Goal: Obtain resource: Obtain resource

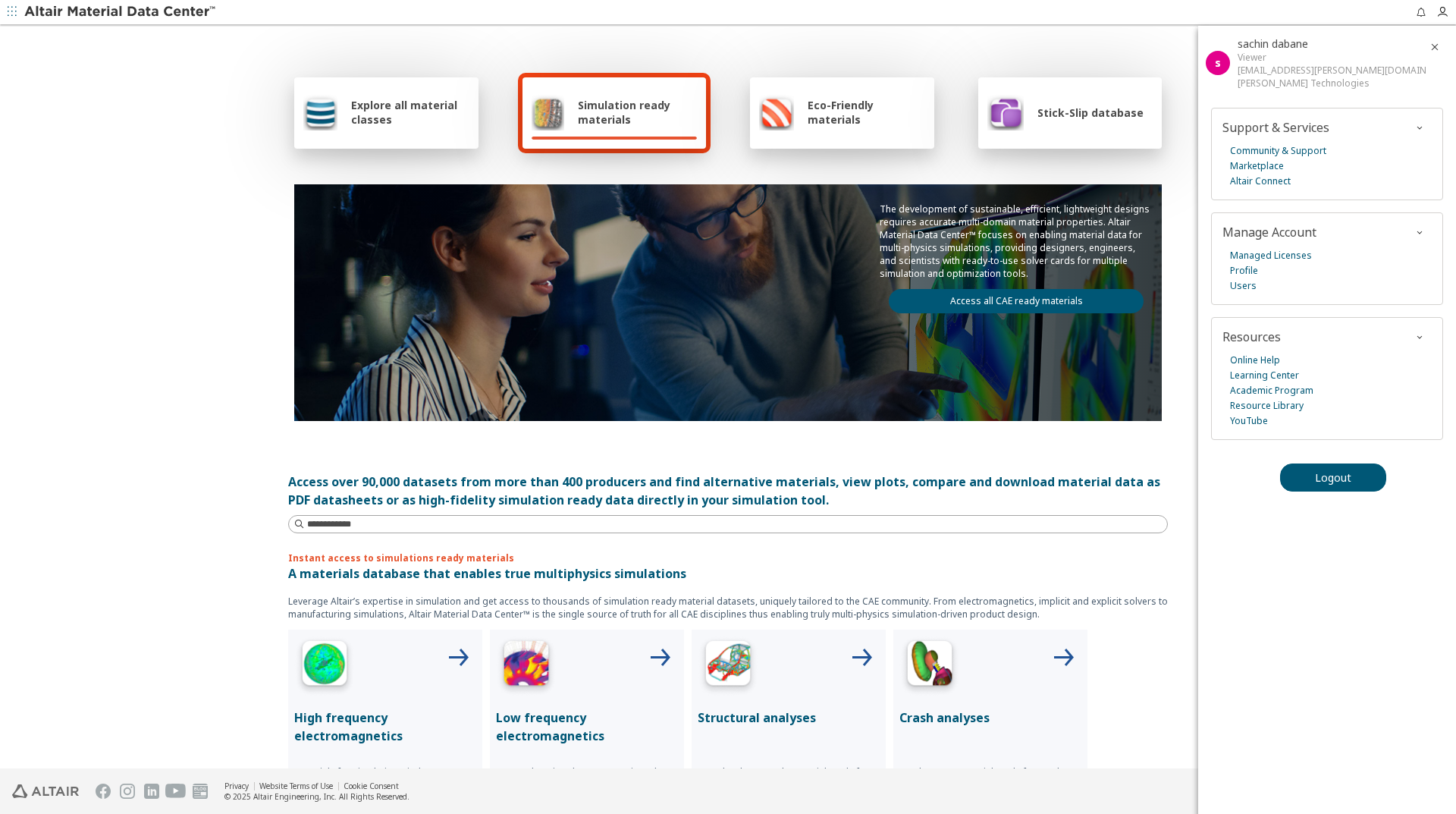
click at [996, 301] on link "Access all CAE ready materials" at bounding box center [1016, 301] width 255 height 25
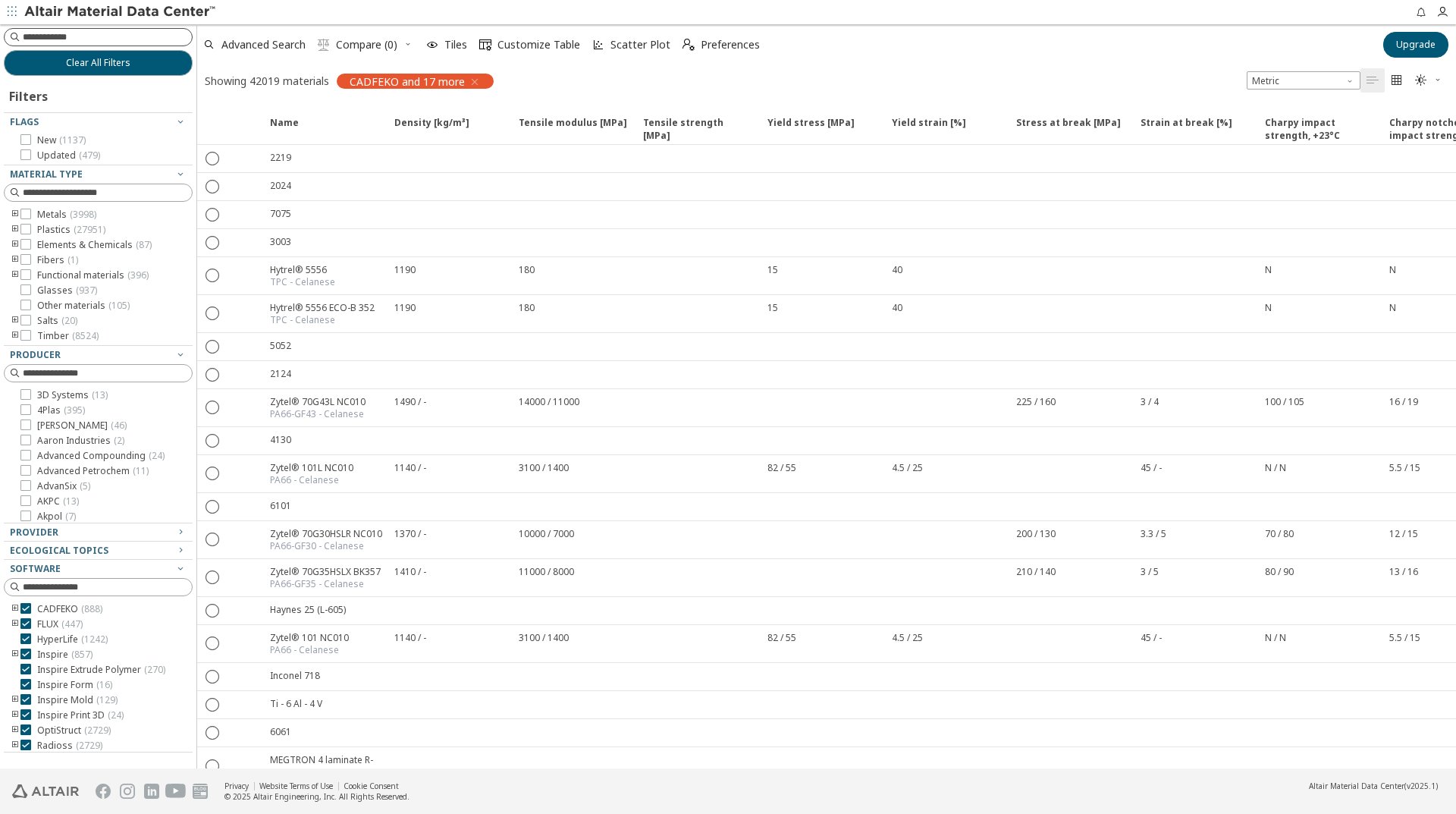
click at [77, 39] on input at bounding box center [107, 37] width 169 height 15
type input "***"
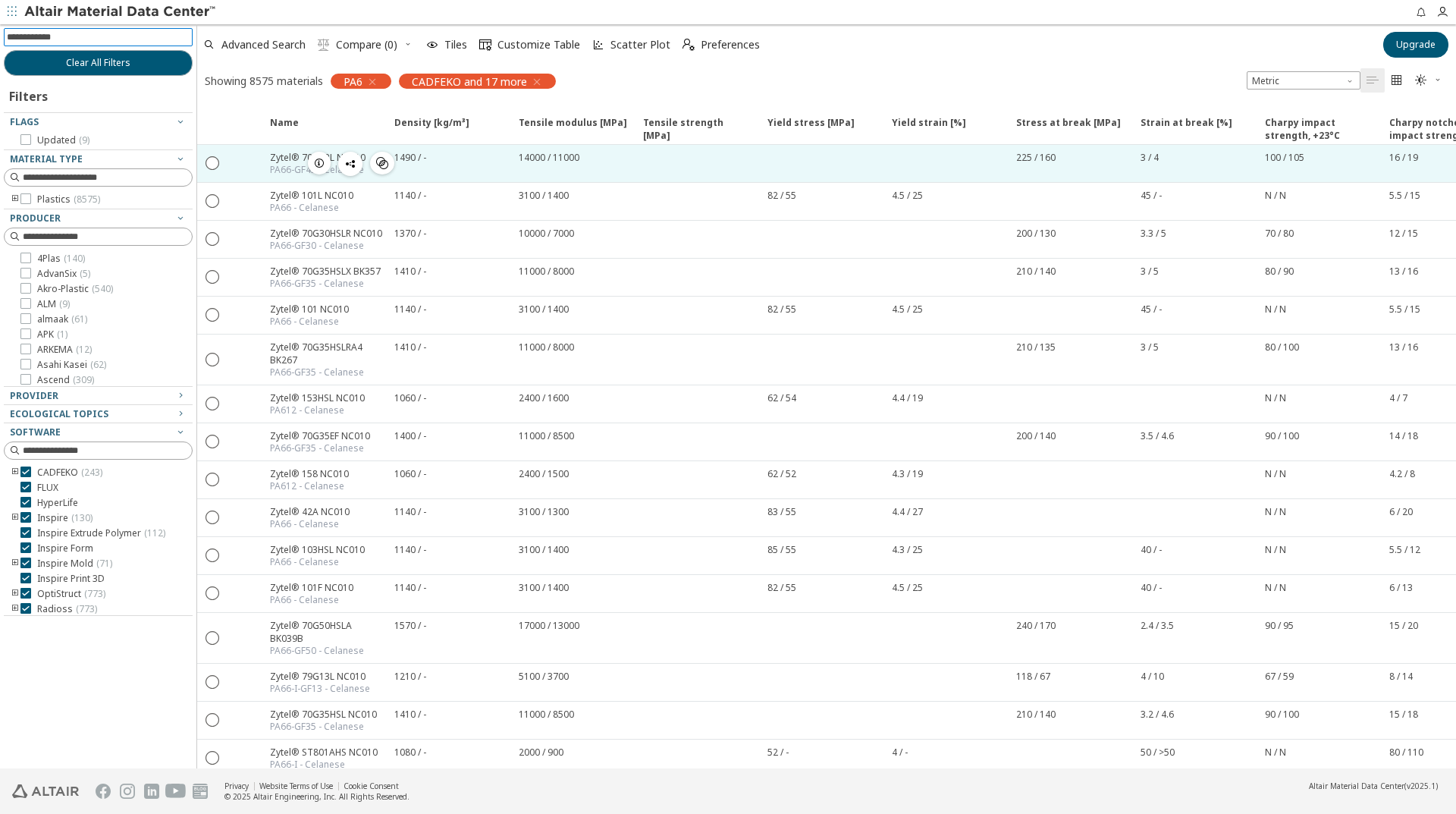
click at [313, 168] on icon "button" at bounding box center [319, 163] width 12 height 12
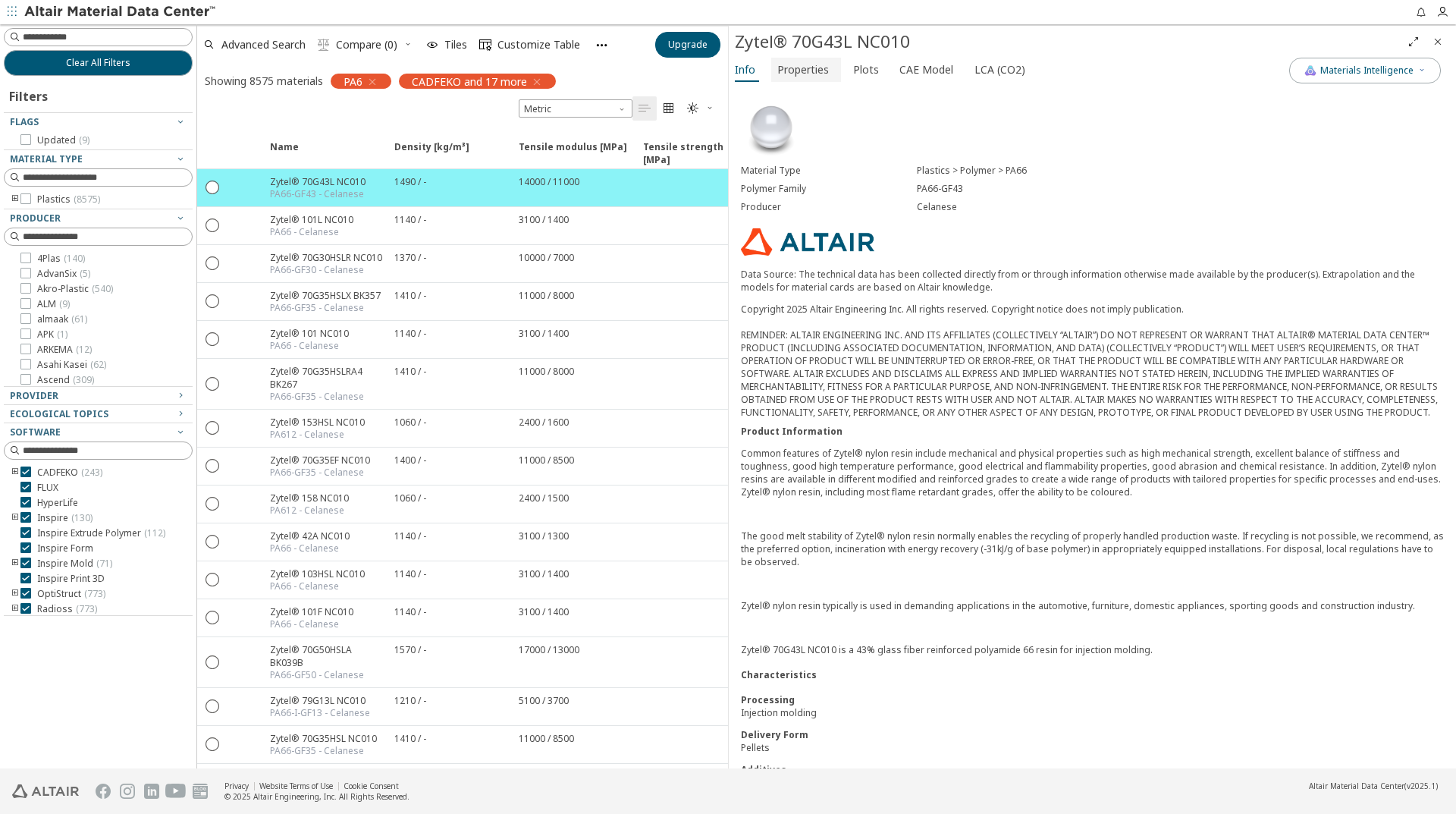
click at [798, 63] on span "Properties" at bounding box center [803, 69] width 52 height 25
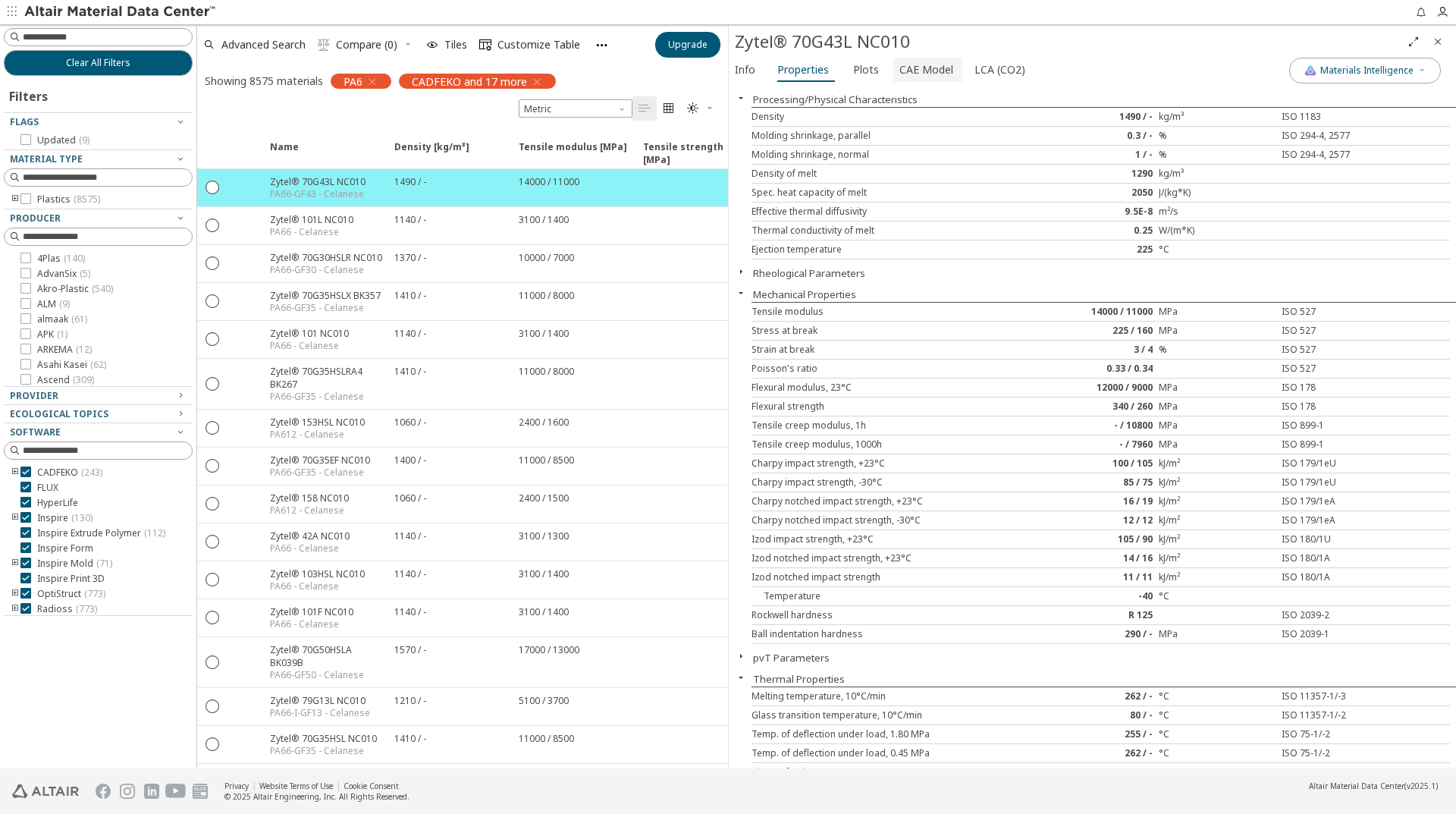
click at [913, 76] on span "CAE Model" at bounding box center [926, 69] width 54 height 25
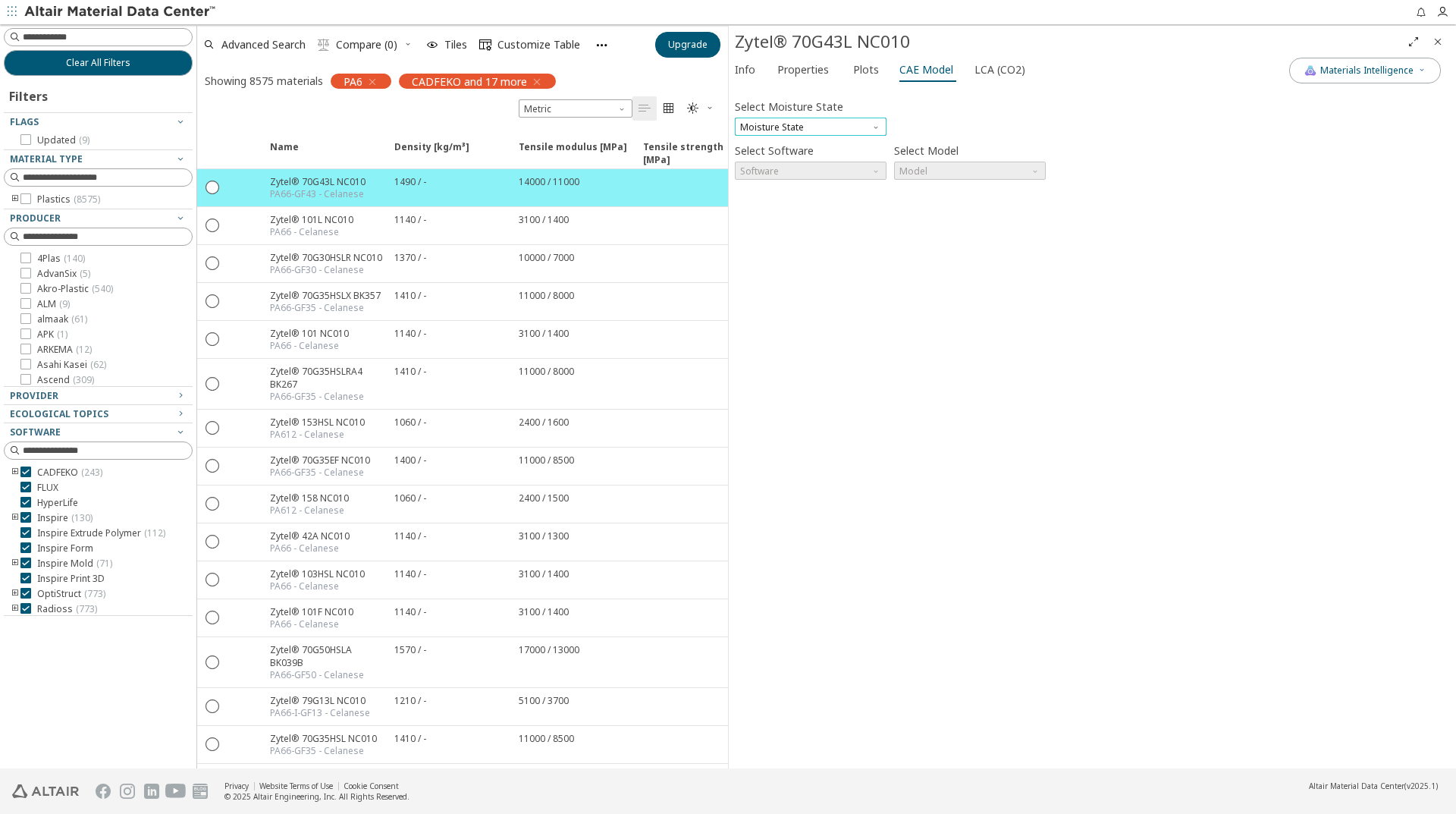
click at [847, 121] on span "Moisture State" at bounding box center [810, 127] width 151 height 19
click at [768, 144] on span "Dry" at bounding box center [810, 146] width 140 height 11
click at [851, 168] on span "Software" at bounding box center [810, 171] width 151 height 19
click at [777, 372] on span "Ls-Dyna" at bounding box center [810, 371] width 140 height 11
click at [1017, 167] on span "Model" at bounding box center [970, 171] width 151 height 19
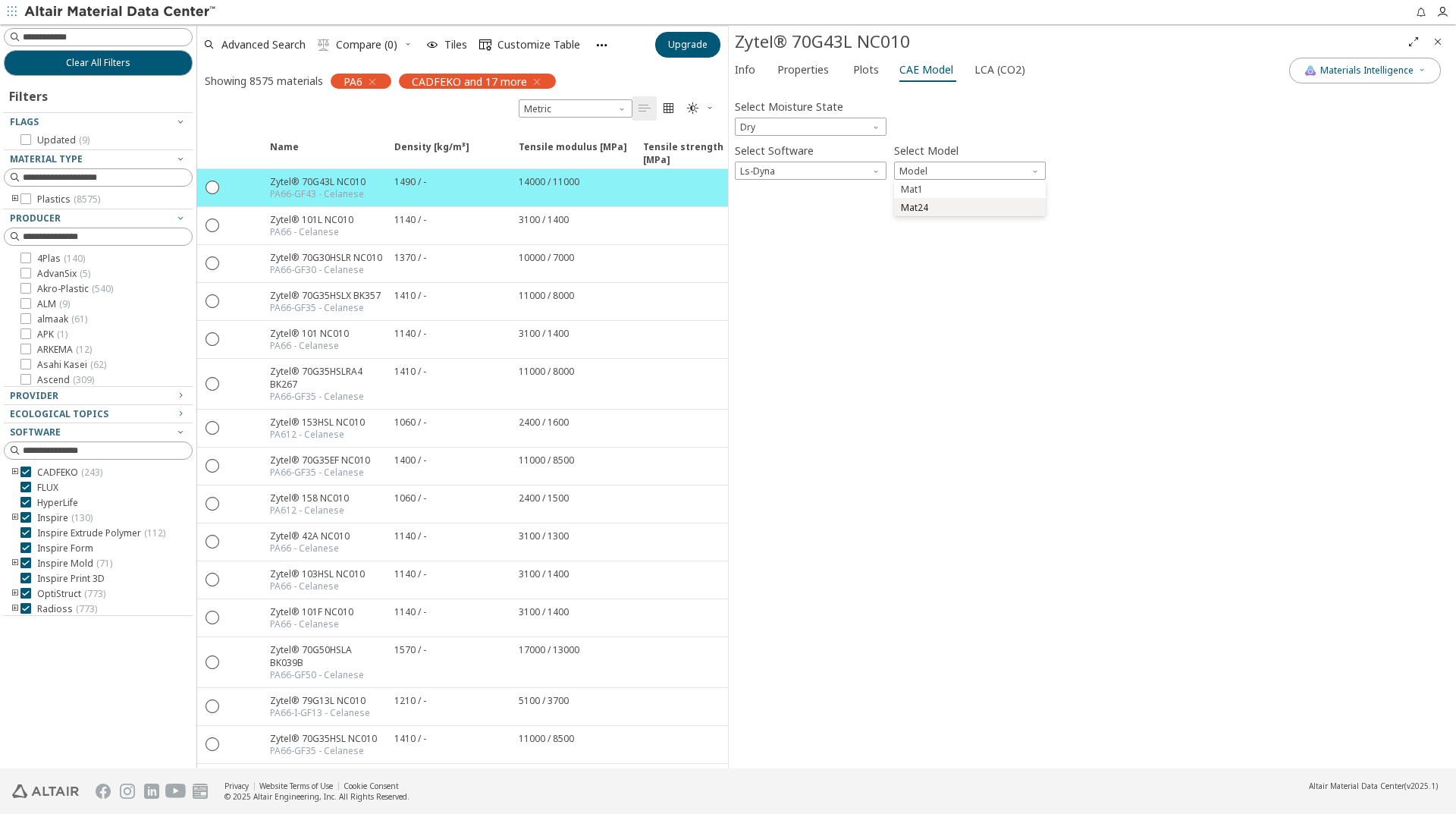
click at [932, 206] on span "Mat24" at bounding box center [970, 207] width 140 height 11
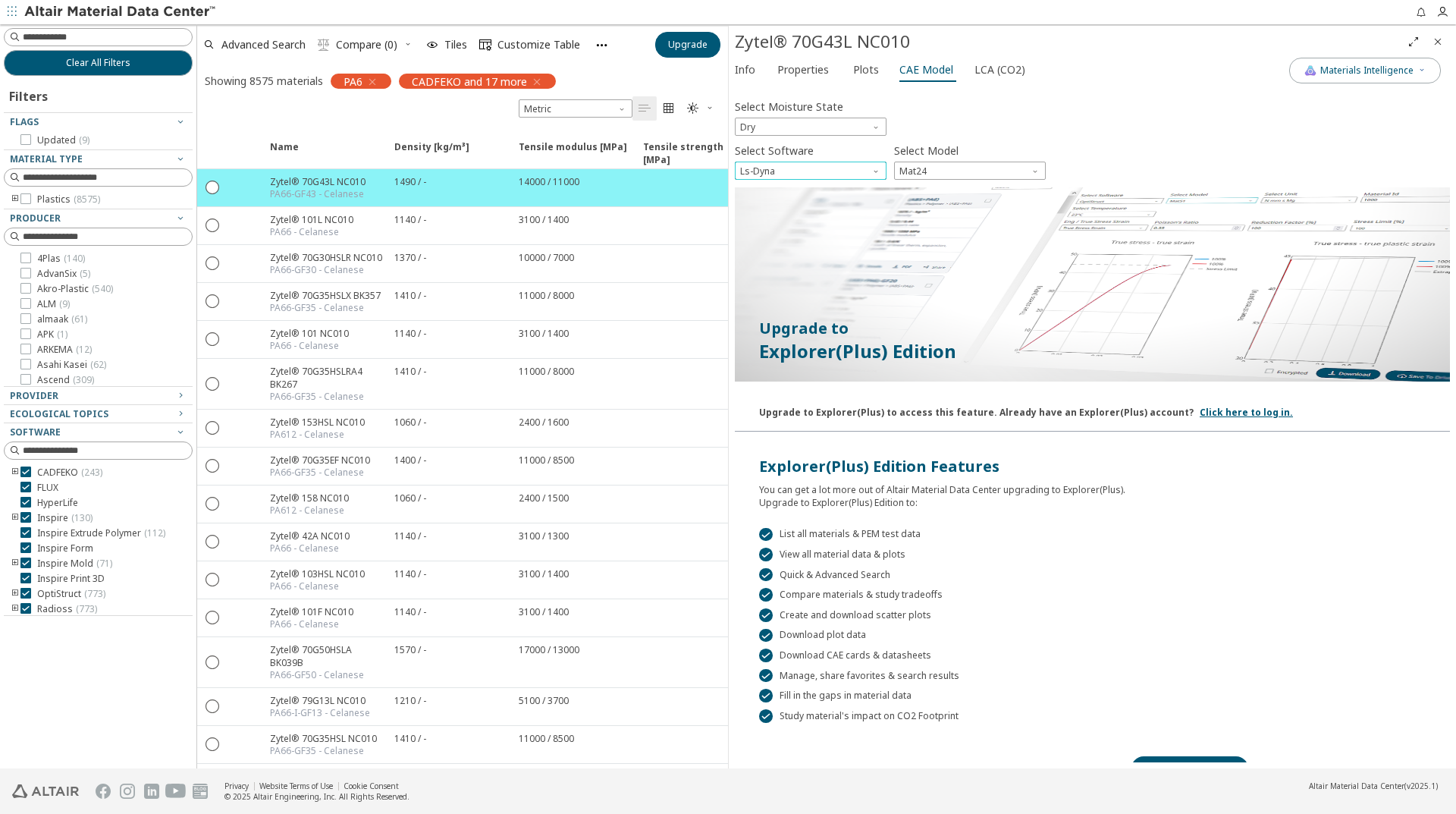
click at [877, 170] on span "Software" at bounding box center [877, 168] width 12 height 12
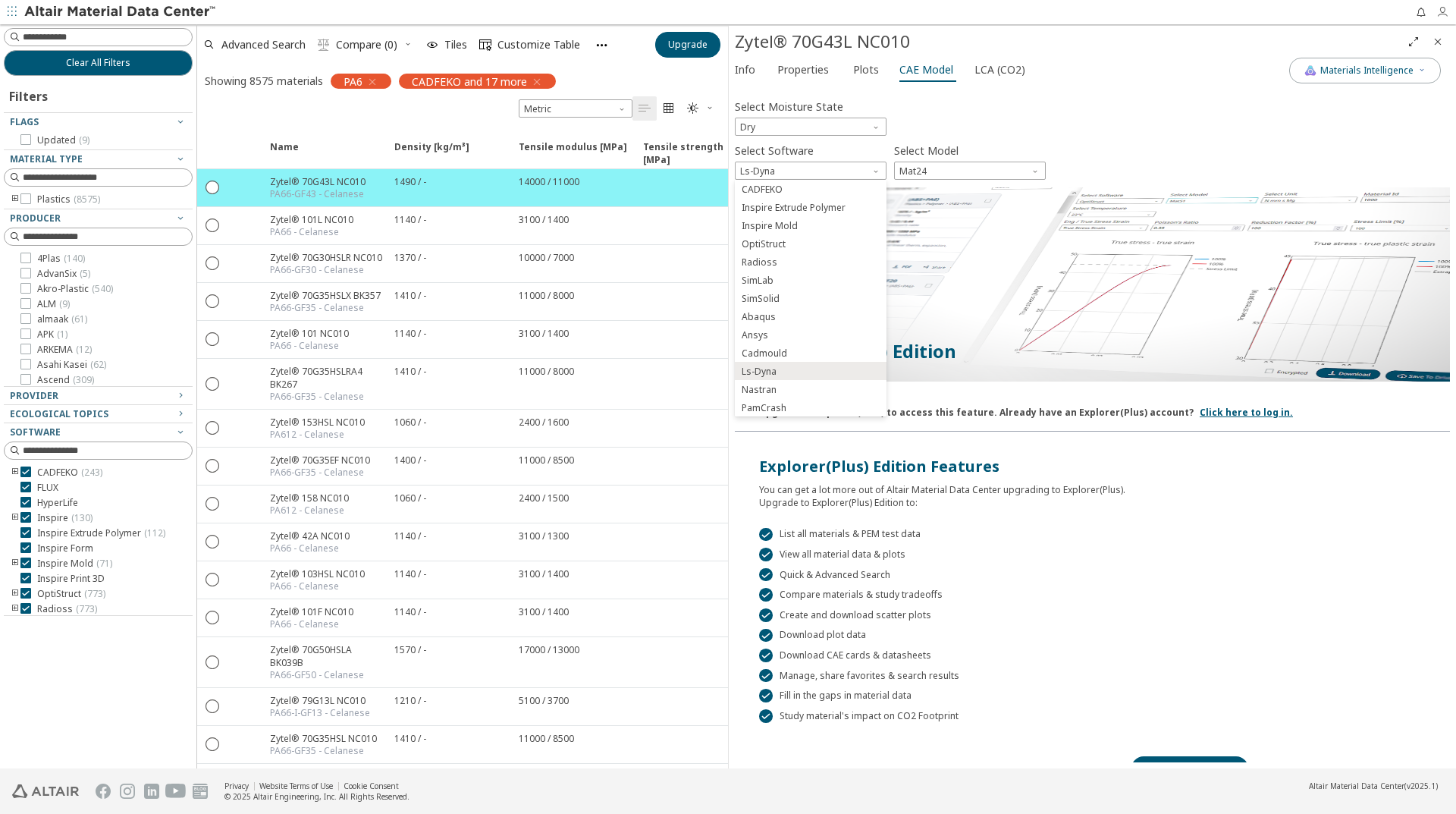
click at [1445, 16] on icon "button" at bounding box center [1442, 12] width 12 height 12
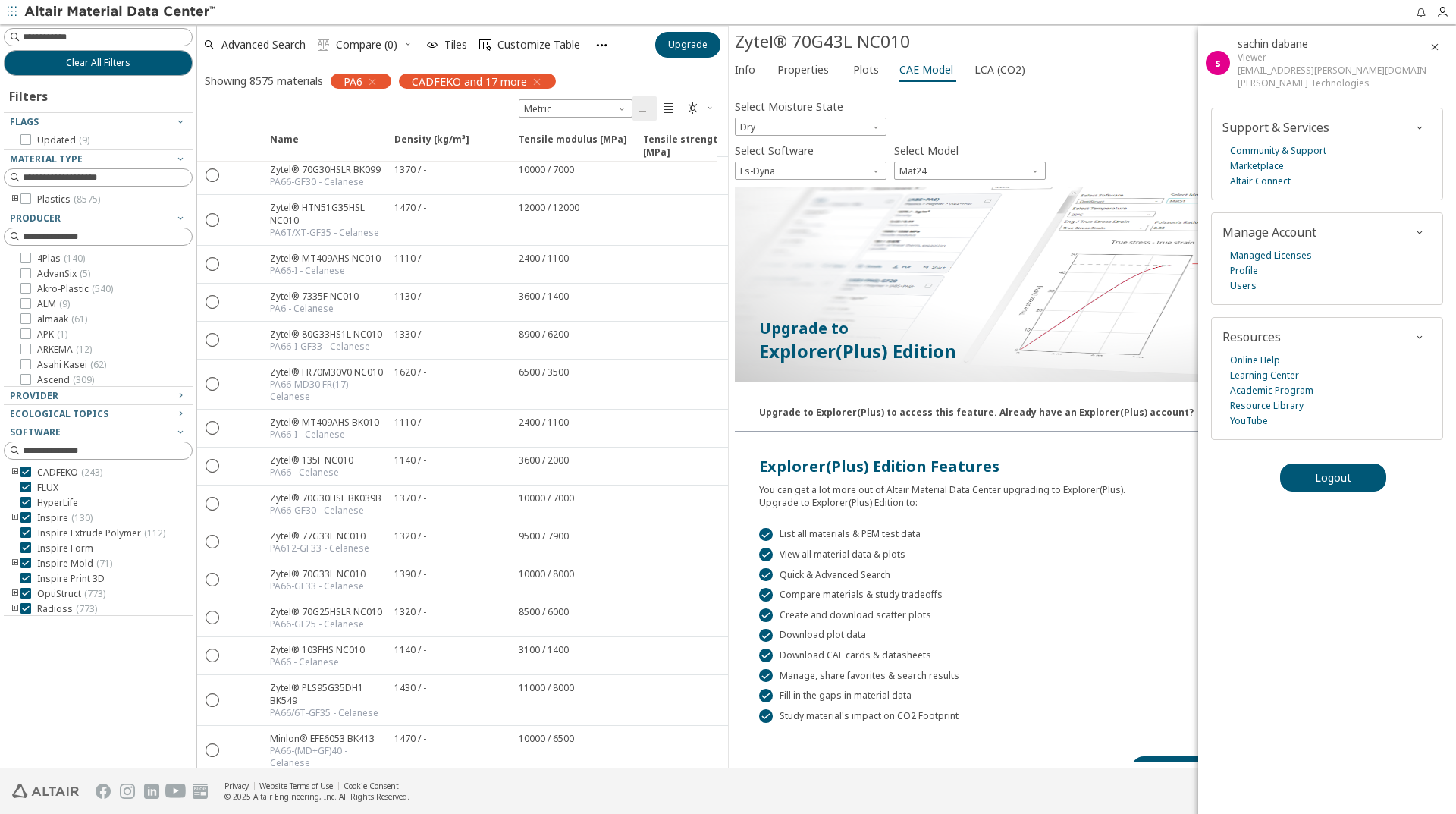
scroll to position [986, 0]
